Goal: Information Seeking & Learning: Compare options

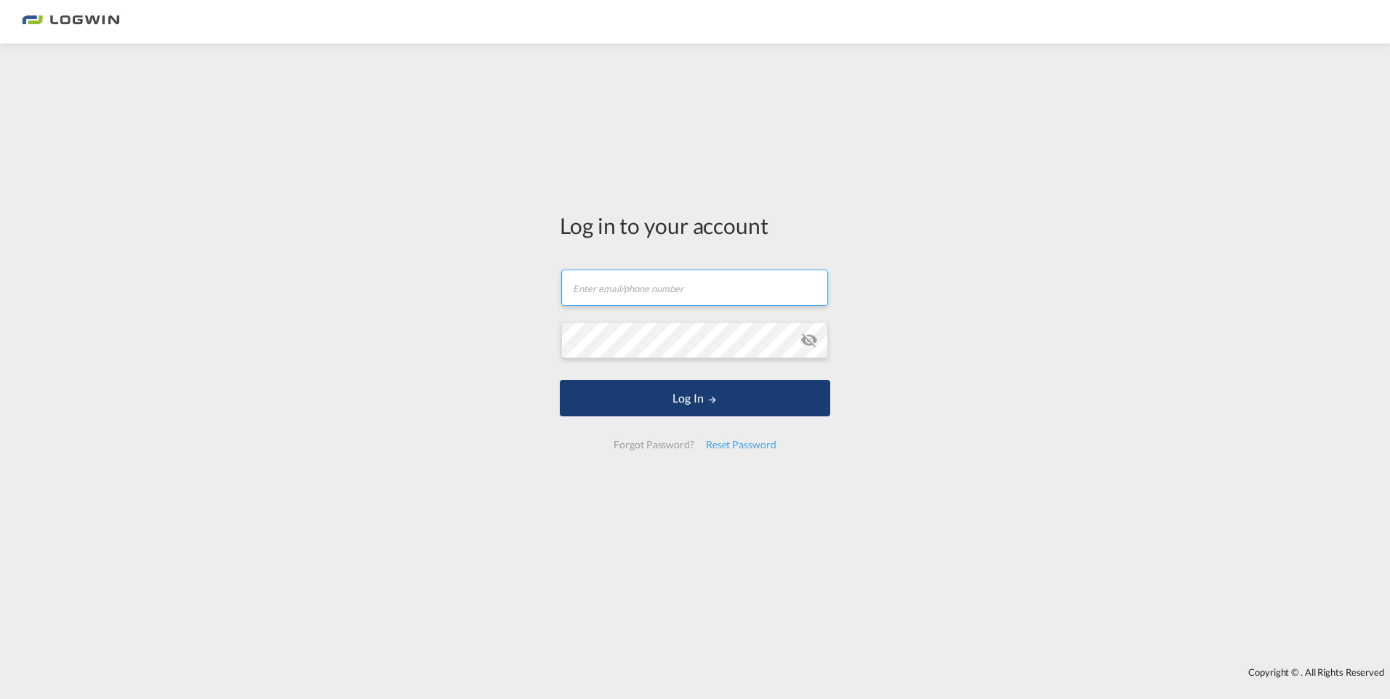
type input "[PERSON_NAME][EMAIL_ADDRESS][DOMAIN_NAME]"
click at [721, 393] on button "Log In" at bounding box center [695, 398] width 270 height 36
